Goal: Use online tool/utility

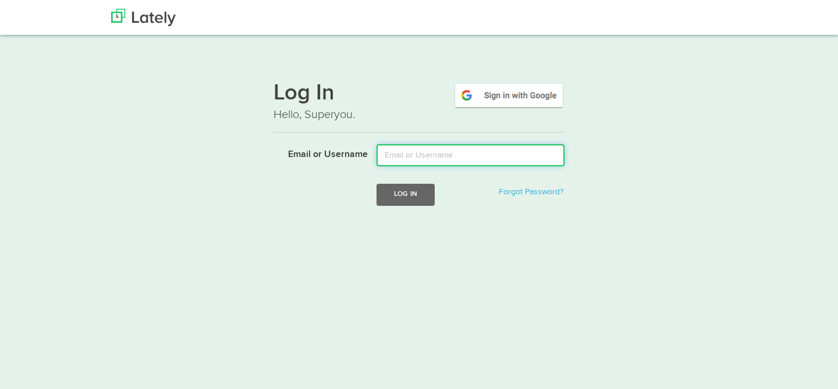
click at [399, 156] on input "Email or Username" at bounding box center [470, 155] width 188 height 22
type input "[PERSON_NAME][EMAIL_ADDRESS][DOMAIN_NAME]"
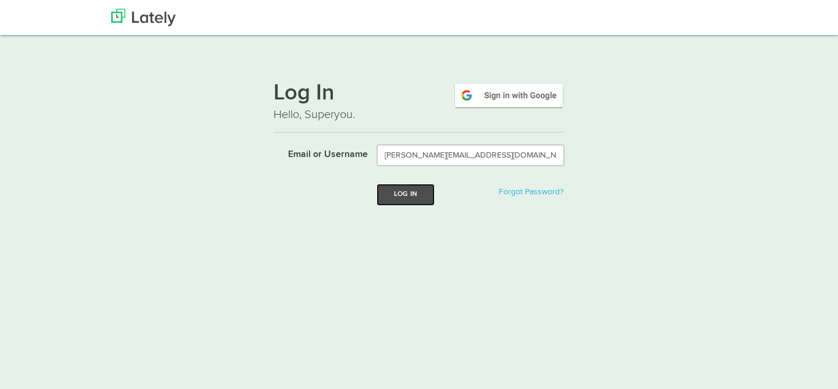
click at [388, 198] on button "Log In" at bounding box center [405, 195] width 58 height 22
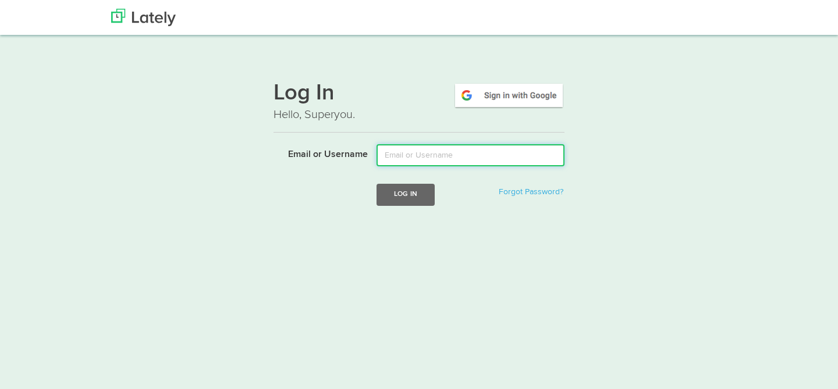
click at [422, 164] on input "Email or Username" at bounding box center [470, 155] width 188 height 22
type input "brad@bafman.com"
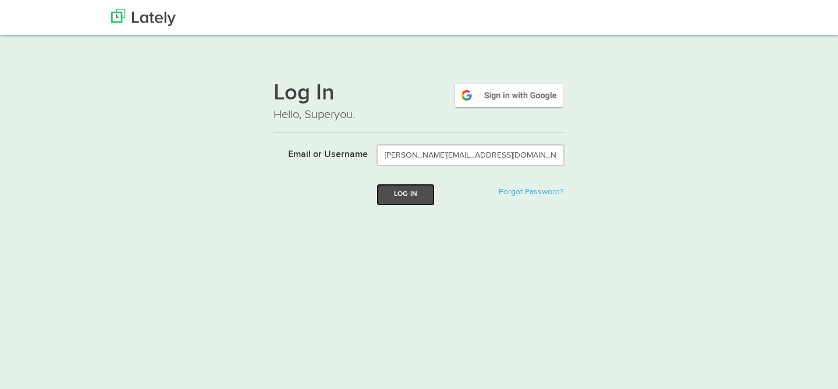
click at [419, 194] on button "Log In" at bounding box center [405, 195] width 58 height 22
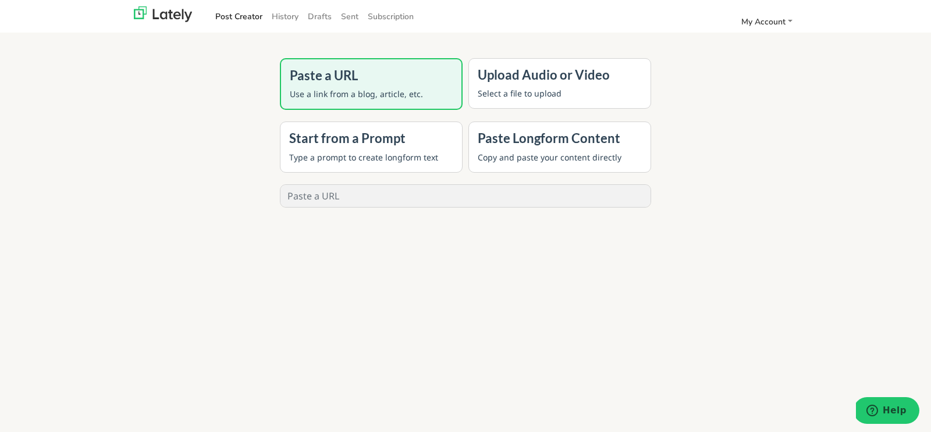
click at [353, 95] on p "Use a link from a blog, article, etc." at bounding box center [371, 94] width 163 height 12
click at [537, 95] on p "Select a file to upload" at bounding box center [560, 93] width 164 height 12
click at [0, 0] on div "Thumbnail Upload Source Upload Intro Upload Outro Include Captions: Transcribe …" at bounding box center [0, 0] width 0 height 0
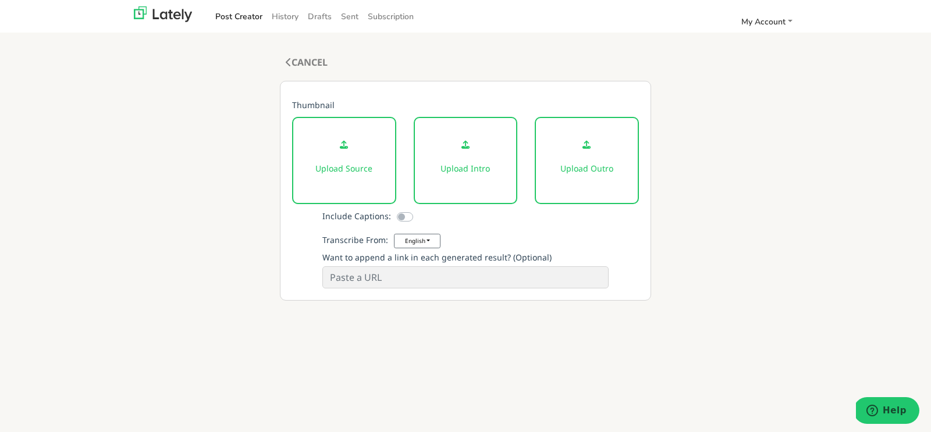
click at [351, 158] on div "Upload Source" at bounding box center [344, 160] width 104 height 87
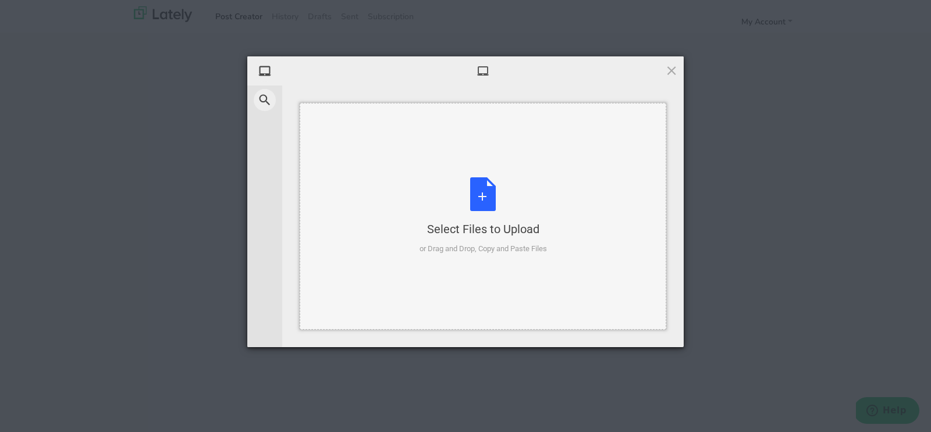
click at [495, 200] on div "Select Files to Upload or Drag and Drop, Copy and Paste Files" at bounding box center [482, 215] width 127 height 77
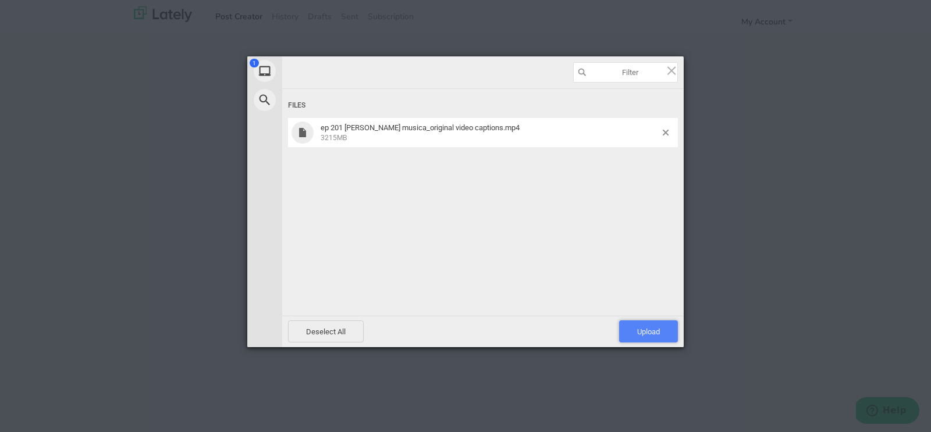
click at [645, 333] on span "Upload 1" at bounding box center [648, 332] width 23 height 9
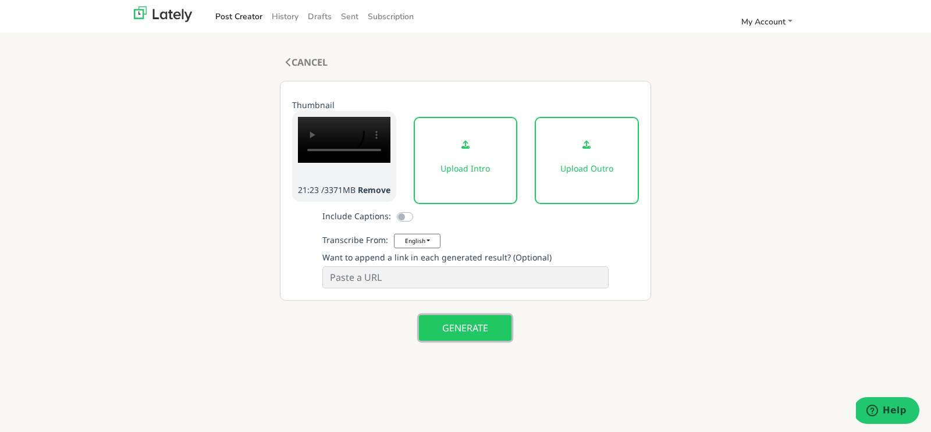
click at [436, 329] on button "GENERATE" at bounding box center [465, 328] width 93 height 26
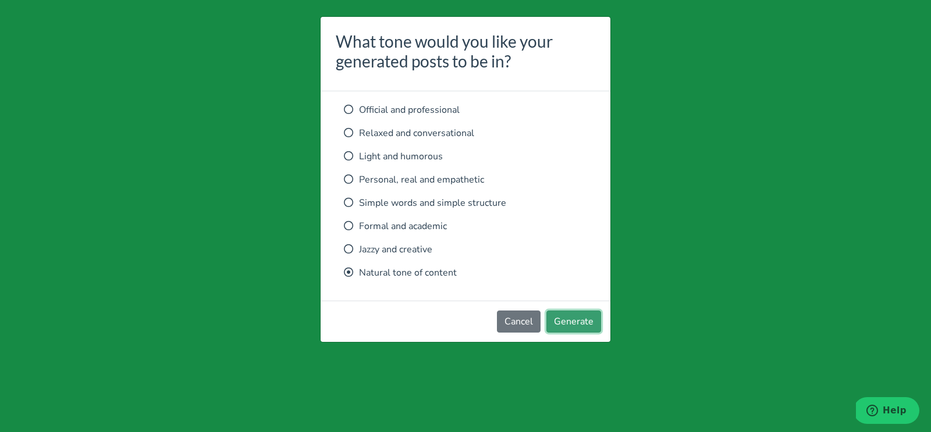
click at [572, 322] on button "Generate" at bounding box center [573, 322] width 55 height 22
